Goal: Task Accomplishment & Management: Manage account settings

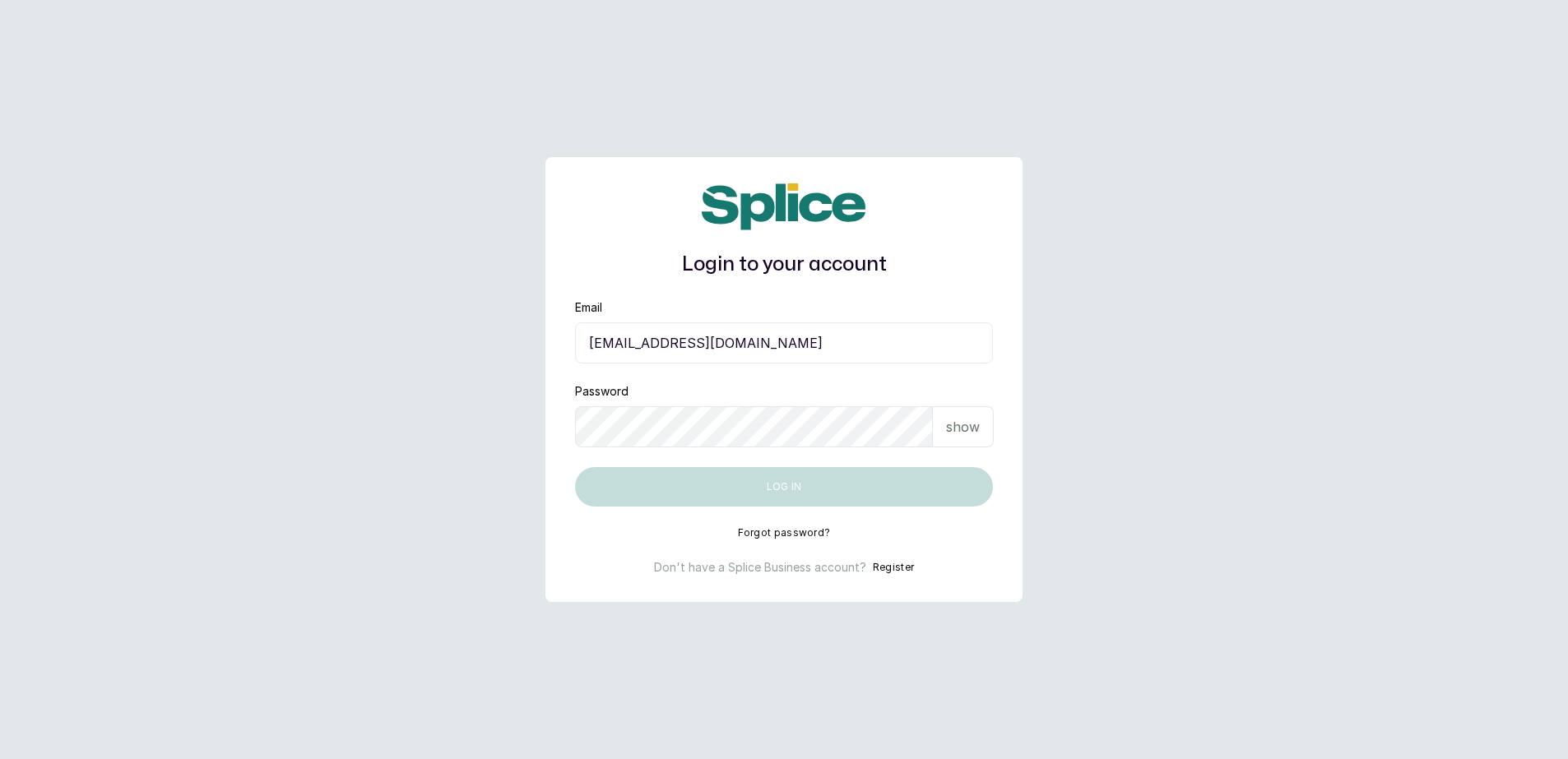
click at [927, 346] on input "blessap002@gmail.com" at bounding box center [784, 343] width 418 height 41
click at [1114, 390] on main "Login to your account Email blessap002@gmail.com Password show Log in Forgot pa…" at bounding box center [784, 379] width 1568 height 759
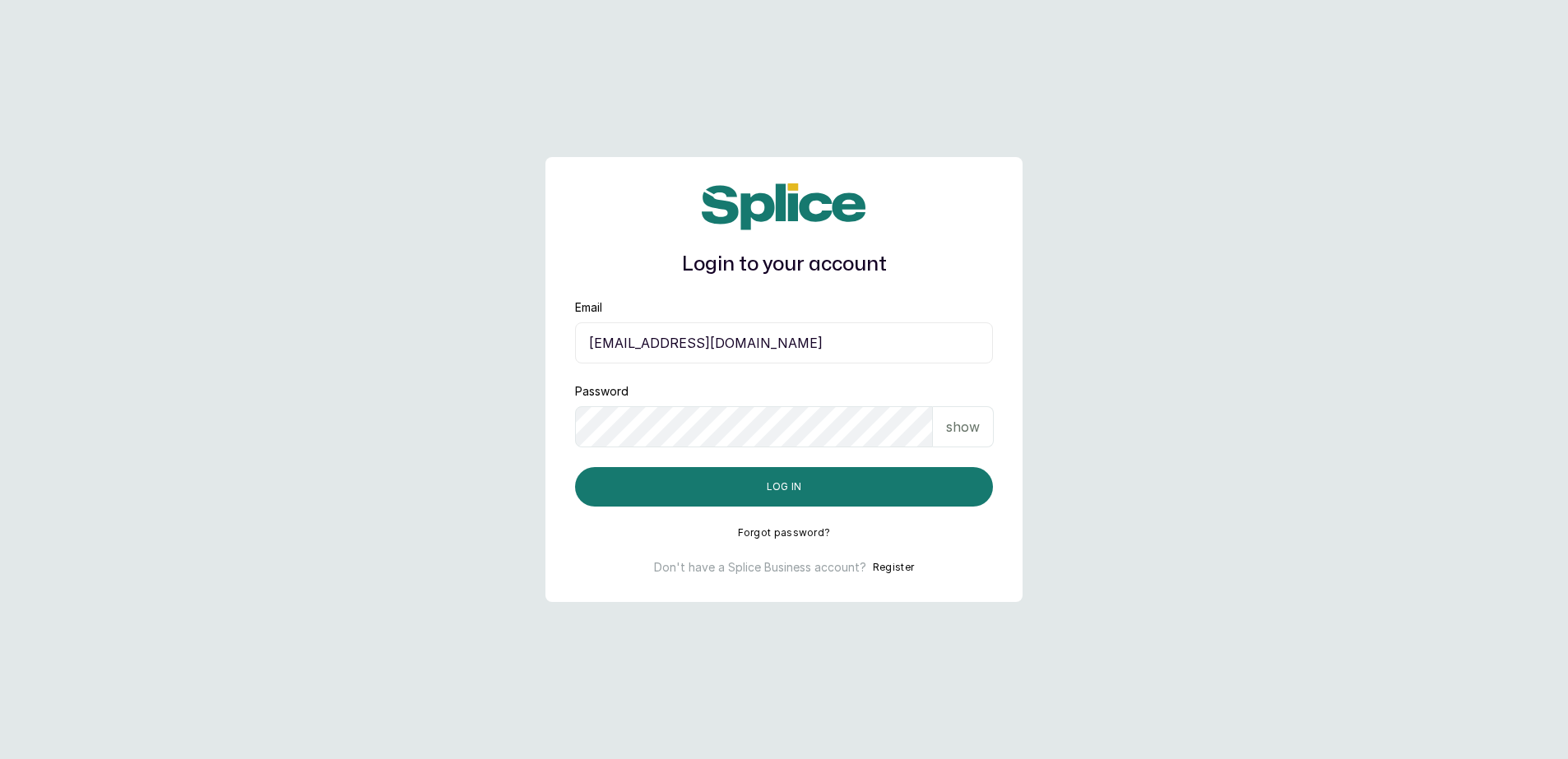
click at [1242, 379] on main "Login to your account Email blessap002@gmail.com Password show Log in Forgot pa…" at bounding box center [784, 379] width 1568 height 759
click at [951, 352] on input "blessap002@gmail.com" at bounding box center [784, 343] width 418 height 41
type input "barazahifrontdesk@gmail.com"
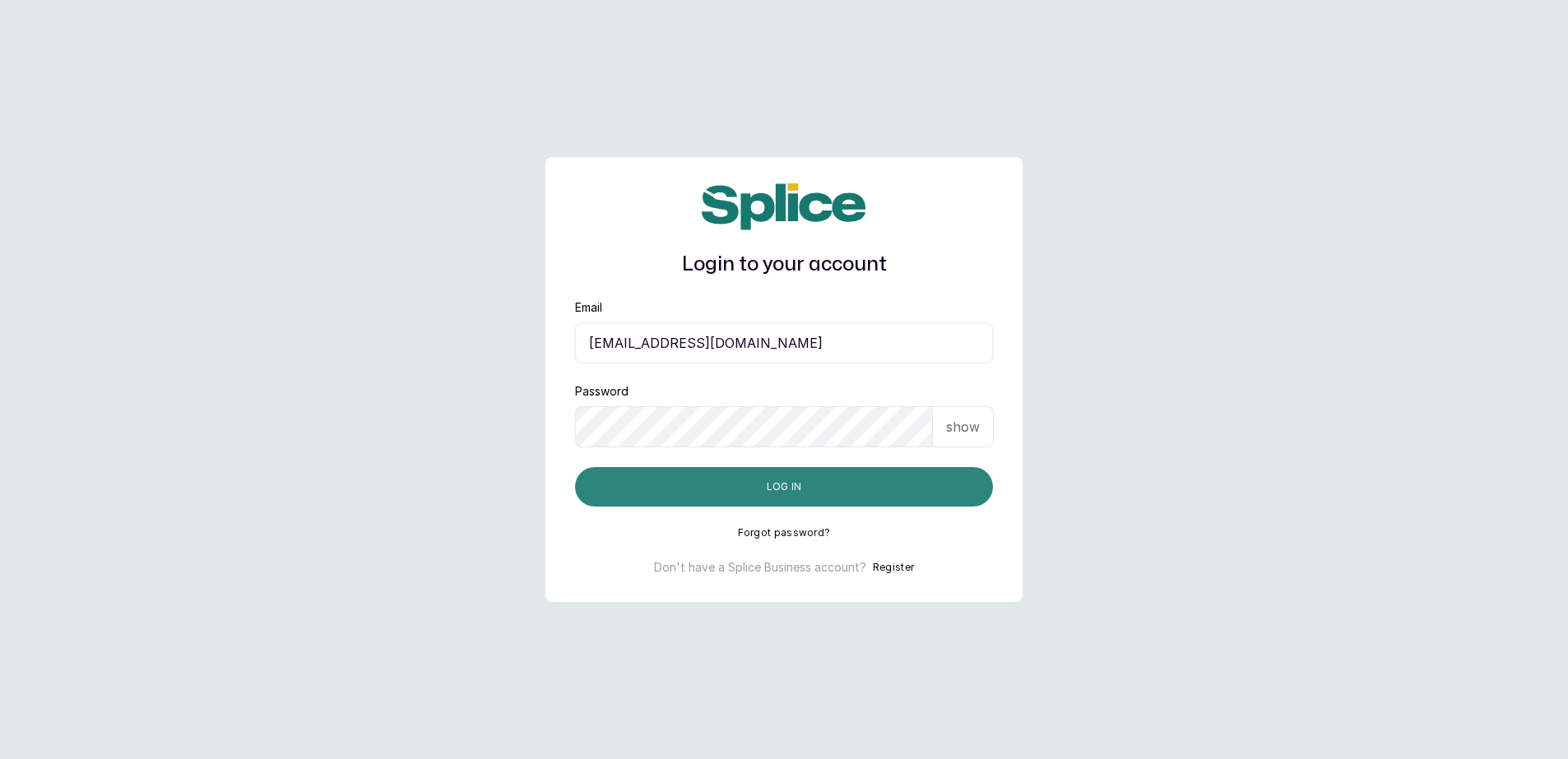
click at [774, 486] on button "Log in" at bounding box center [784, 487] width 418 height 40
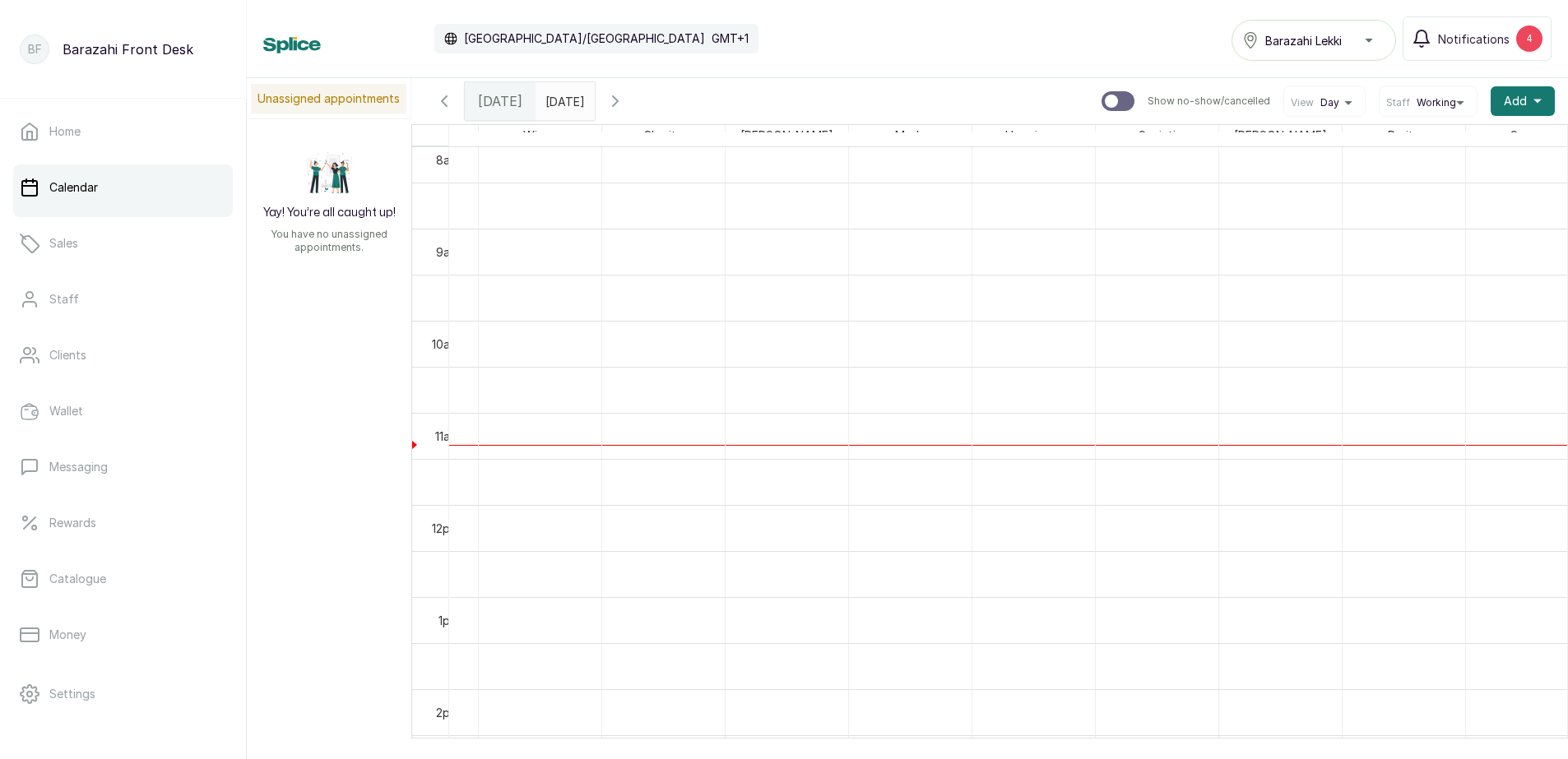
scroll to position [719, 341]
